Goal: Navigation & Orientation: Find specific page/section

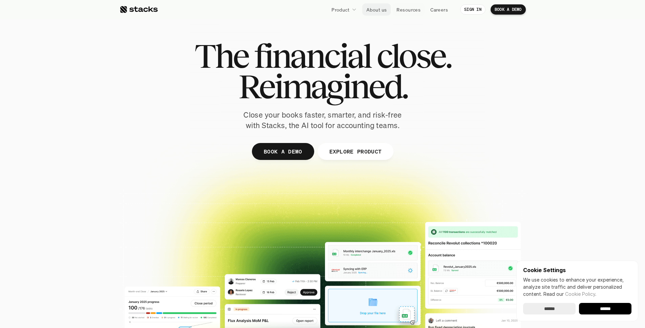
click at [383, 9] on p "About us" at bounding box center [376, 9] width 20 height 7
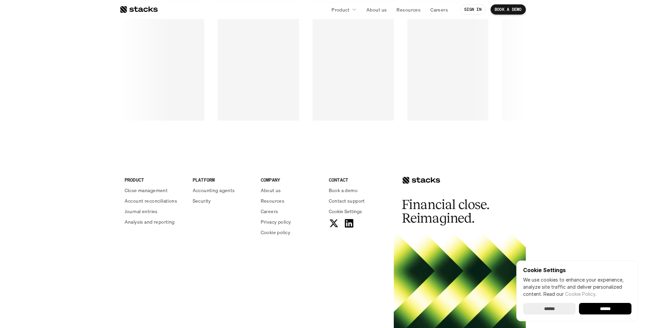
scroll to position [1148, 0]
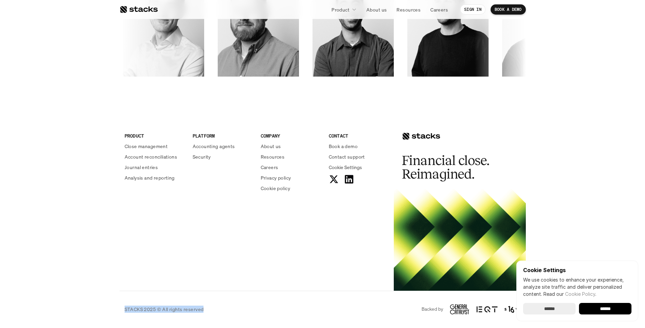
drag, startPoint x: 216, startPoint y: 309, endPoint x: 118, endPoint y: 309, distance: 97.8
click at [118, 309] on footer "PRODUCT Close management Account reconciliations Journal entries Analysis and r…" at bounding box center [322, 218] width 645 height 217
click at [277, 296] on div "STACKS 2025 © All rights reserved Backed by" at bounding box center [322, 308] width 406 height 37
click at [316, 301] on div "STACKS 2025 © All rights reserved Backed by" at bounding box center [322, 308] width 406 height 37
click at [611, 309] on input "******" at bounding box center [605, 309] width 52 height 12
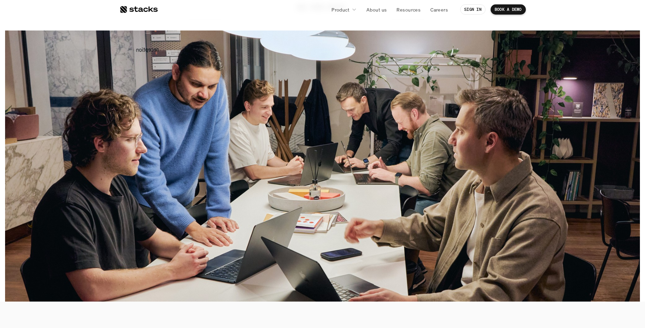
scroll to position [164, 0]
click at [569, 12] on nav "Product About us Resources Careers SIGN IN BOOK A DEMO" at bounding box center [322, 9] width 645 height 19
